Goal: Complete application form

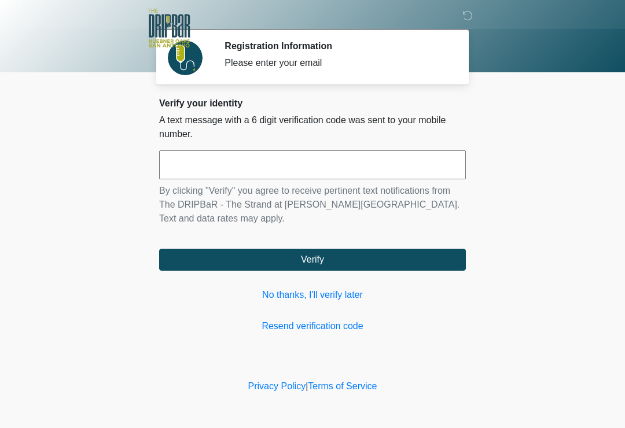
click at [318, 291] on link "No thanks, I'll verify later" at bounding box center [312, 295] width 307 height 14
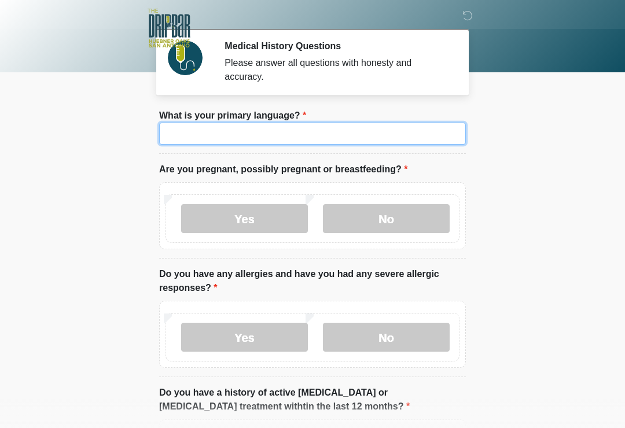
click at [241, 135] on input "What is your primary language?" at bounding box center [312, 134] width 307 height 22
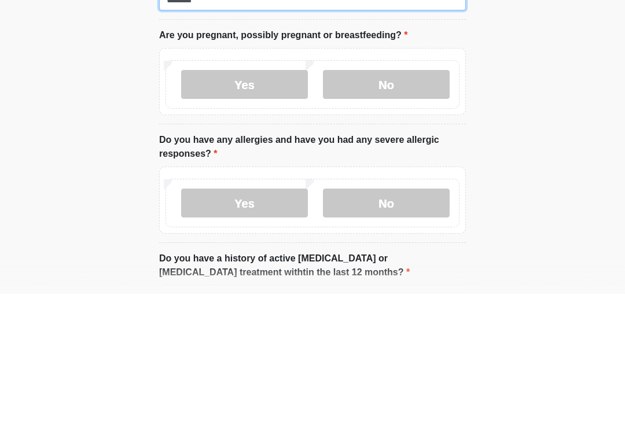
type input "*******"
click at [399, 204] on label "No" at bounding box center [386, 218] width 127 height 29
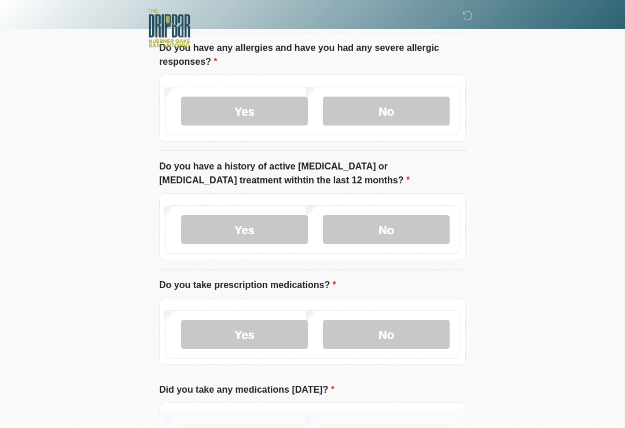
scroll to position [226, 0]
click at [392, 114] on label "No" at bounding box center [386, 111] width 127 height 29
click at [405, 232] on label "No" at bounding box center [386, 229] width 127 height 29
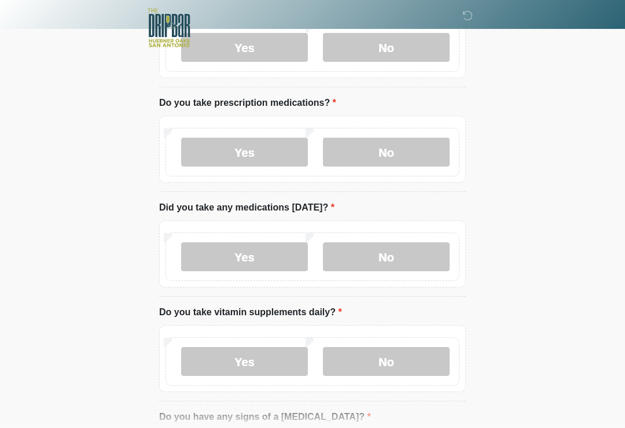
scroll to position [407, 0]
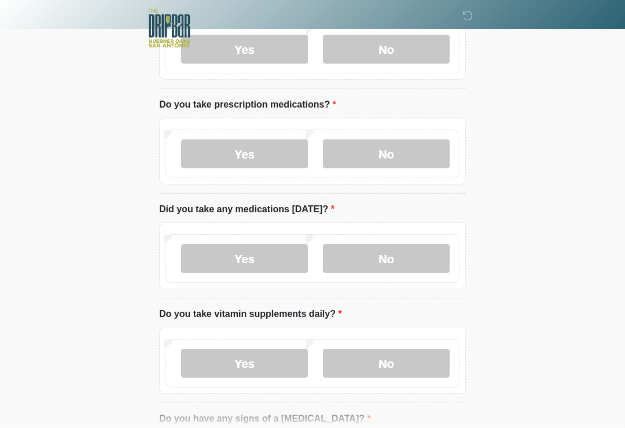
click at [252, 154] on label "Yes" at bounding box center [244, 154] width 127 height 29
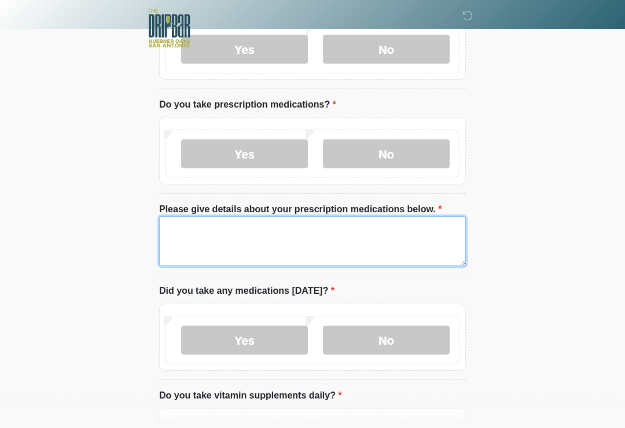
click at [282, 237] on textarea "Please give details about your prescription medications below." at bounding box center [312, 242] width 307 height 50
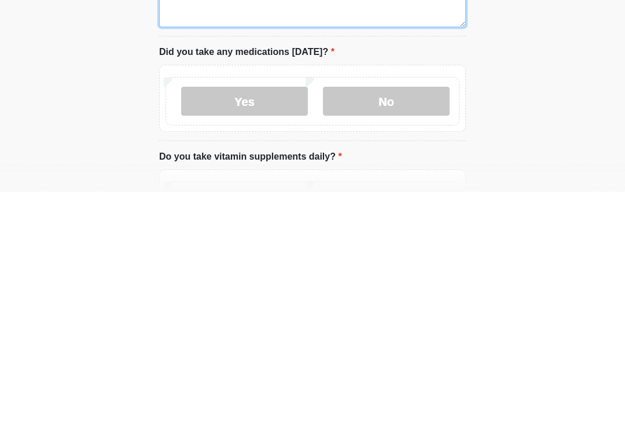
scroll to position [413, 0]
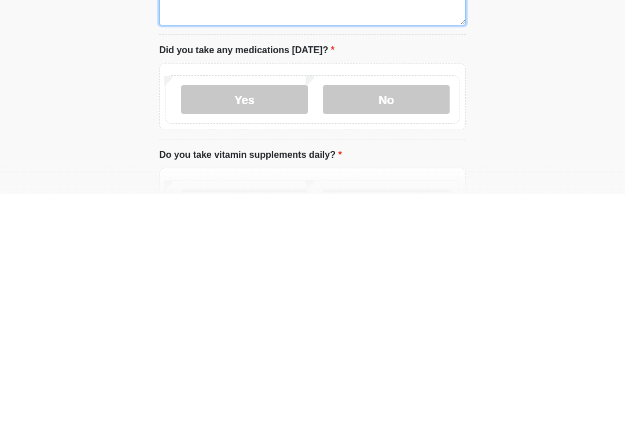
type textarea "**********"
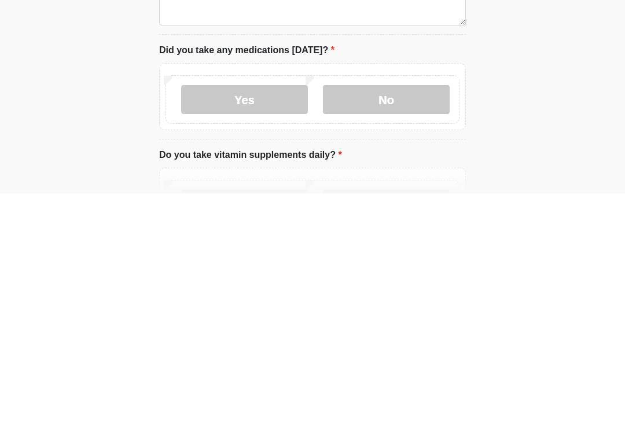
click at [397, 320] on label "No" at bounding box center [386, 334] width 127 height 29
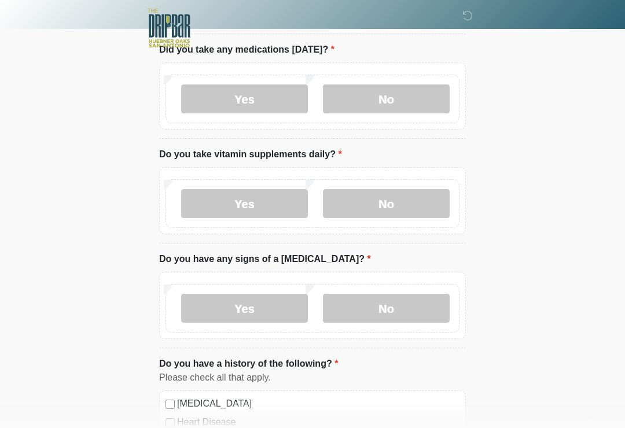
click at [401, 201] on label "No" at bounding box center [386, 203] width 127 height 29
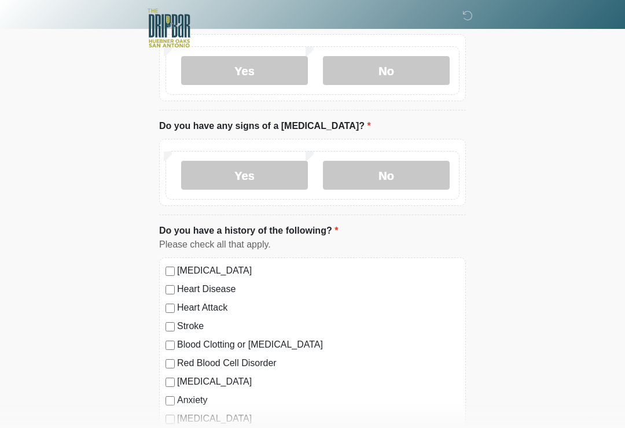
scroll to position [782, 0]
click at [391, 174] on label "No" at bounding box center [386, 174] width 127 height 29
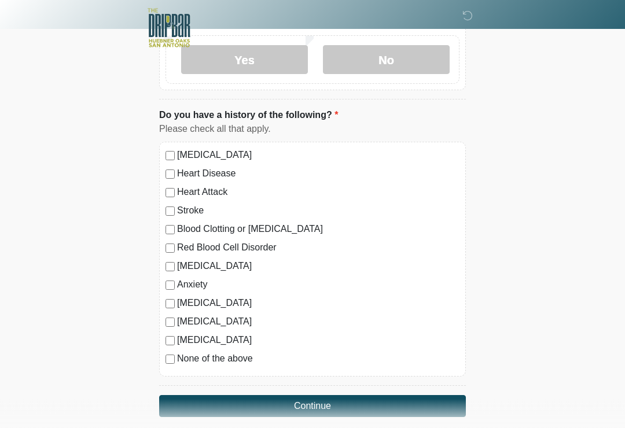
scroll to position [900, 0]
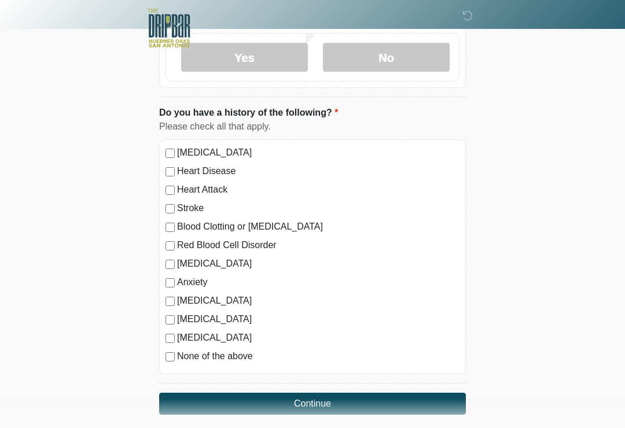
click at [342, 405] on button "Continue" at bounding box center [312, 404] width 307 height 22
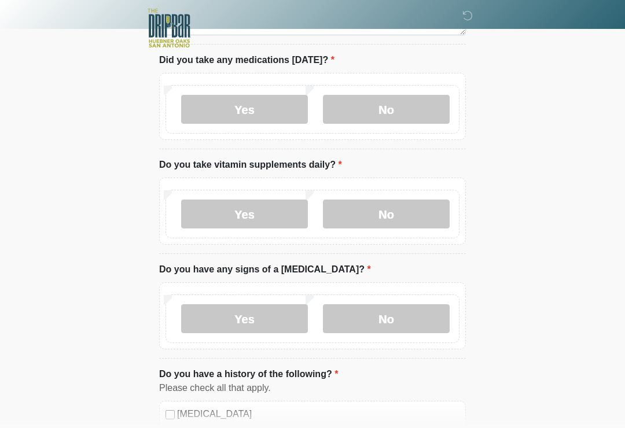
scroll to position [0, 0]
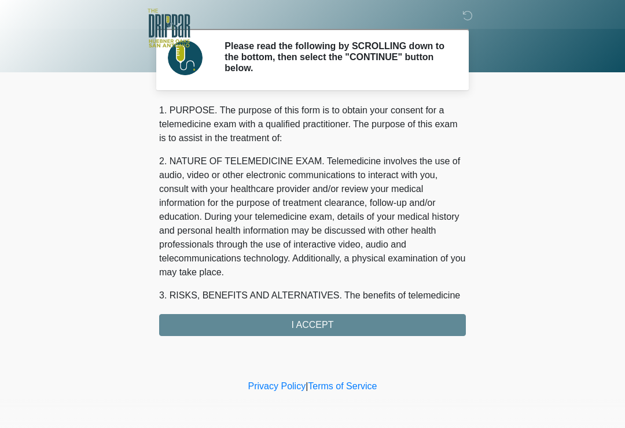
click at [406, 322] on div "1. PURPOSE. The purpose of this form is to obtain your consent for a telemedici…" at bounding box center [312, 220] width 307 height 233
click at [332, 327] on div "1. PURPOSE. The purpose of this form is to obtain your consent for a telemedici…" at bounding box center [312, 220] width 307 height 233
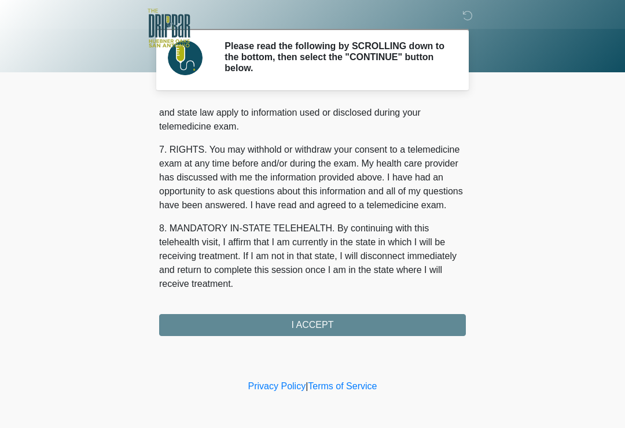
scroll to position [489, 0]
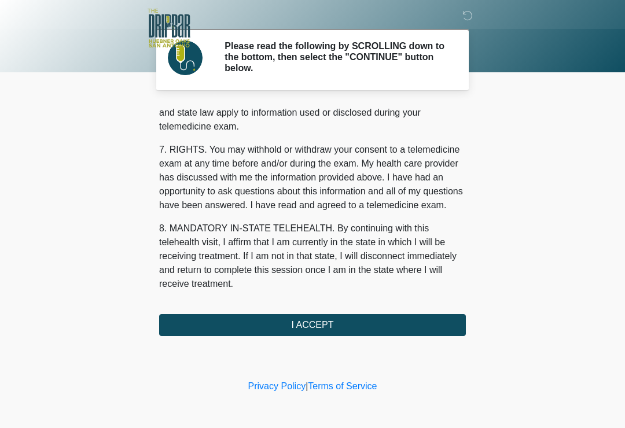
click at [328, 329] on button "I ACCEPT" at bounding box center [312, 325] width 307 height 22
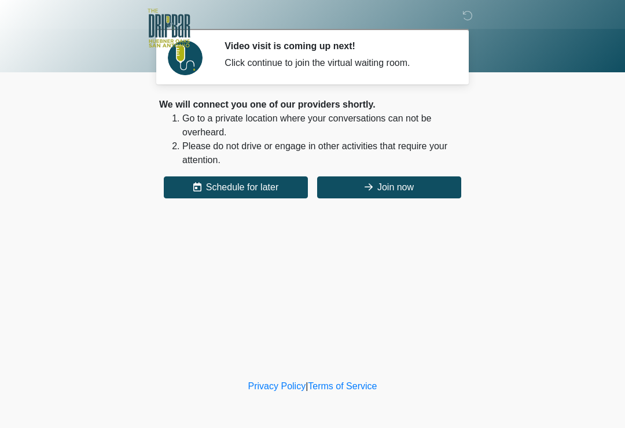
click at [409, 188] on button "Join now" at bounding box center [389, 188] width 144 height 22
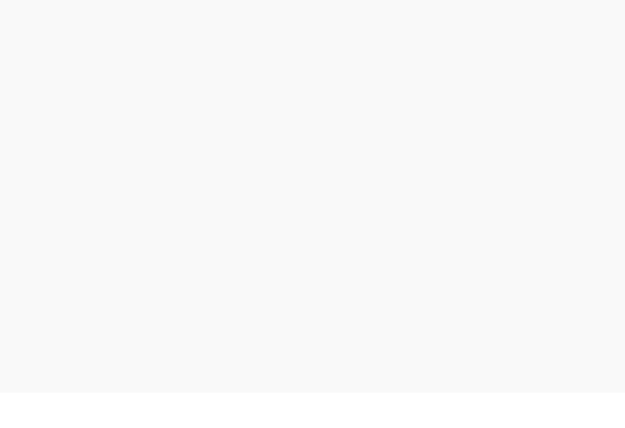
scroll to position [3, 0]
